Goal: Information Seeking & Learning: Learn about a topic

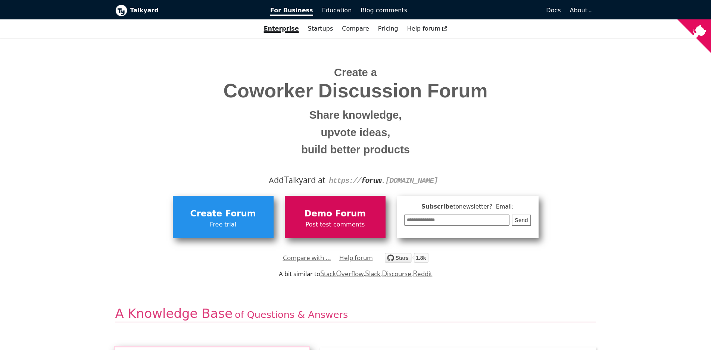
click at [336, 223] on span "Post test comments" at bounding box center [335, 225] width 93 height 10
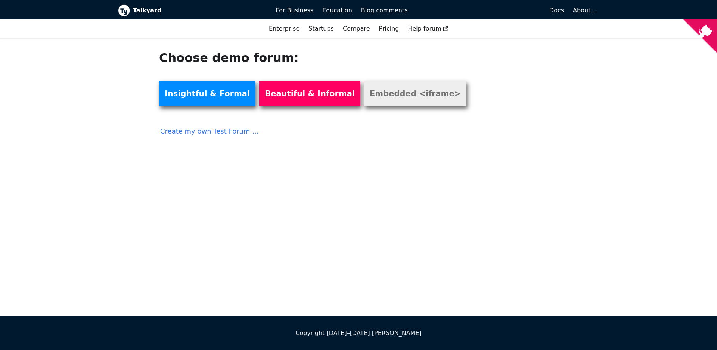
click at [390, 97] on link "Embedded <iframe>" at bounding box center [415, 93] width 102 height 25
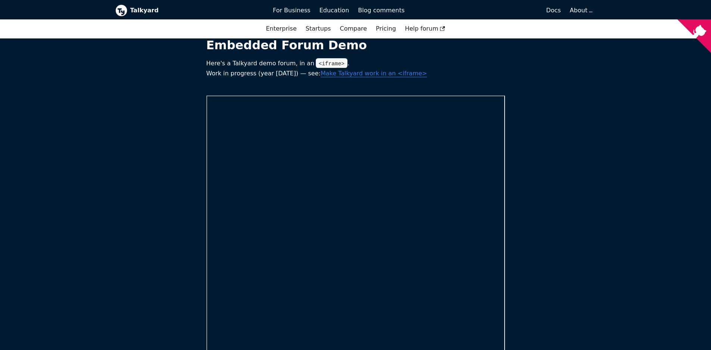
scroll to position [45, 0]
